Goal: Use online tool/utility: Utilize a website feature to perform a specific function

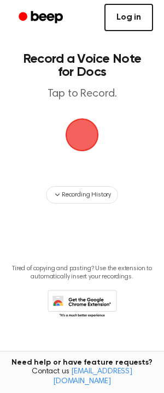
click at [115, 20] on link "Log in" at bounding box center [128, 17] width 49 height 27
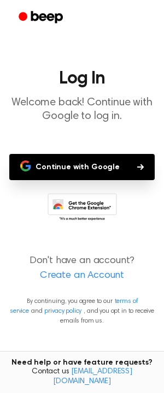
click at [97, 164] on button "Continue with Google" at bounding box center [81, 167] width 145 height 26
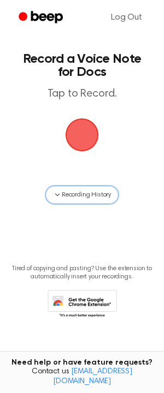
click at [65, 202] on button "Recording History" at bounding box center [82, 194] width 72 height 17
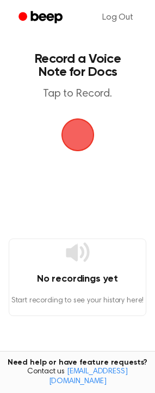
click at [81, 137] on span "button" at bounding box center [78, 134] width 31 height 31
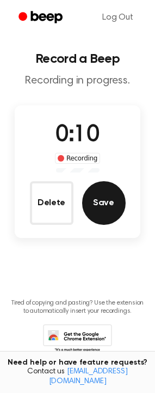
click at [114, 195] on button "Save" at bounding box center [104, 203] width 44 height 44
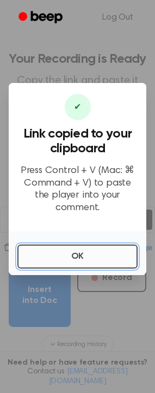
click at [88, 245] on button "OK" at bounding box center [77, 256] width 120 height 24
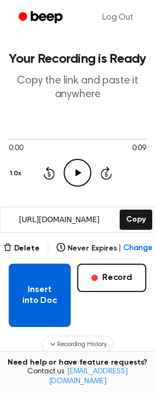
click at [52, 293] on button "Insert into Doc" at bounding box center [40, 294] width 62 height 63
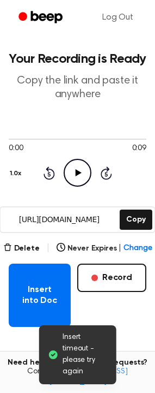
drag, startPoint x: 87, startPoint y: 328, endPoint x: 101, endPoint y: 327, distance: 14.7
